Goal: Communication & Community: Connect with others

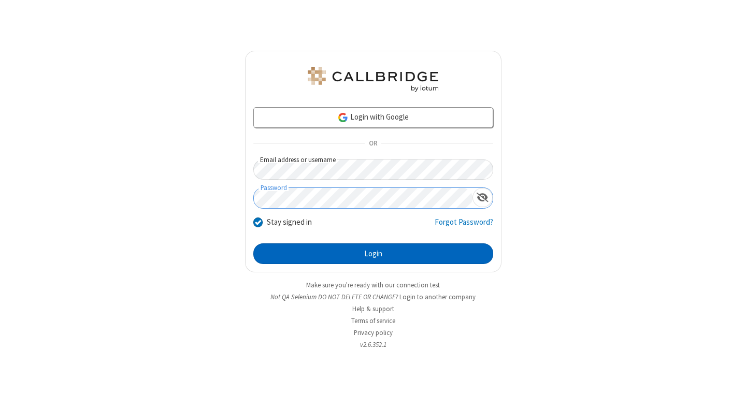
click at [373, 254] on button "Login" at bounding box center [373, 254] width 240 height 21
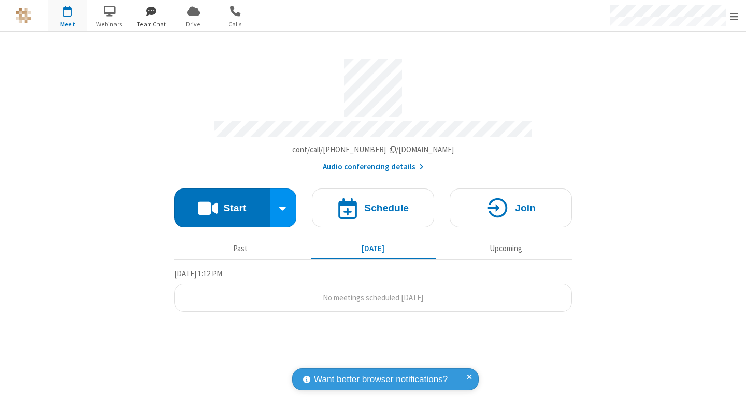
click at [151, 11] on span "button" at bounding box center [151, 11] width 39 height 18
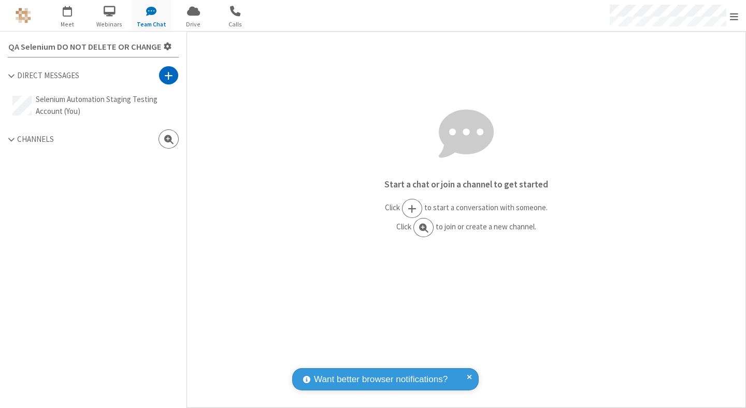
click at [168, 75] on span at bounding box center [168, 75] width 9 height 10
